Goal: Transaction & Acquisition: Purchase product/service

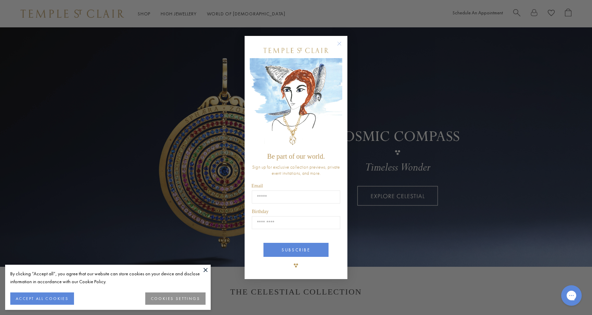
click at [118, 144] on div "Close dialog Be part of our world. Sign up for exclusive collection previews, p…" at bounding box center [296, 157] width 592 height 315
click at [374, 104] on div "Close dialog Be part of our world. Sign up for exclusive collection previews, p…" at bounding box center [296, 157] width 592 height 315
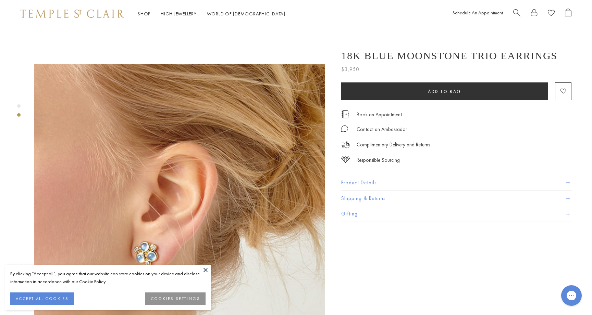
scroll to position [266, 0]
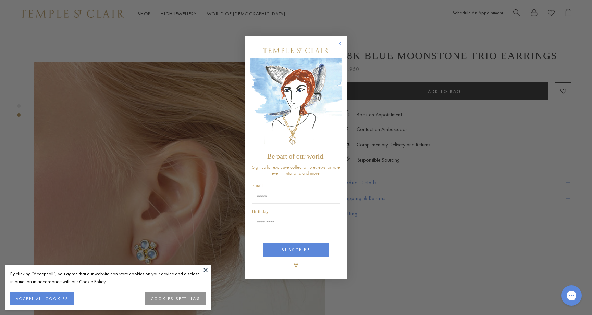
click at [339, 43] on circle "Close dialog" at bounding box center [339, 43] width 8 height 8
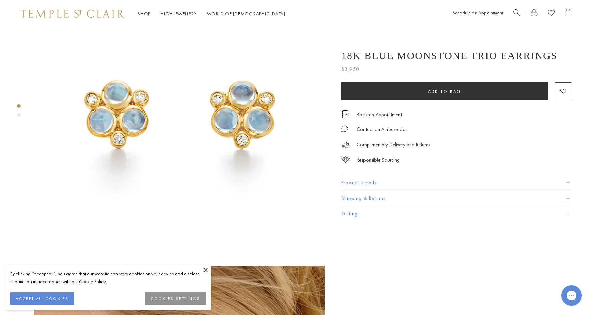
scroll to position [0, 0]
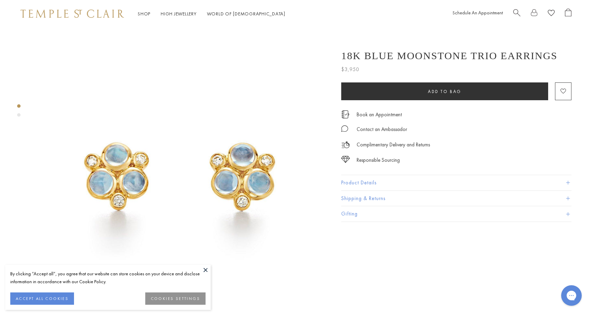
click at [513, 12] on span "Search" at bounding box center [516, 12] width 7 height 7
click at [515, 9] on span "Search" at bounding box center [516, 12] width 7 height 7
click at [515, 11] on span "Search" at bounding box center [516, 12] width 7 height 7
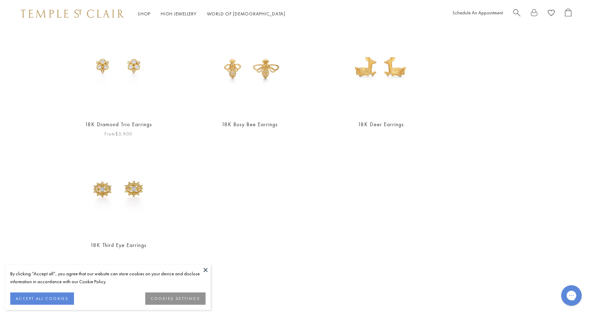
scroll to position [326, 0]
type input "********"
click at [112, 197] on img at bounding box center [118, 186] width 97 height 97
